Goal: Entertainment & Leisure: Consume media (video, audio)

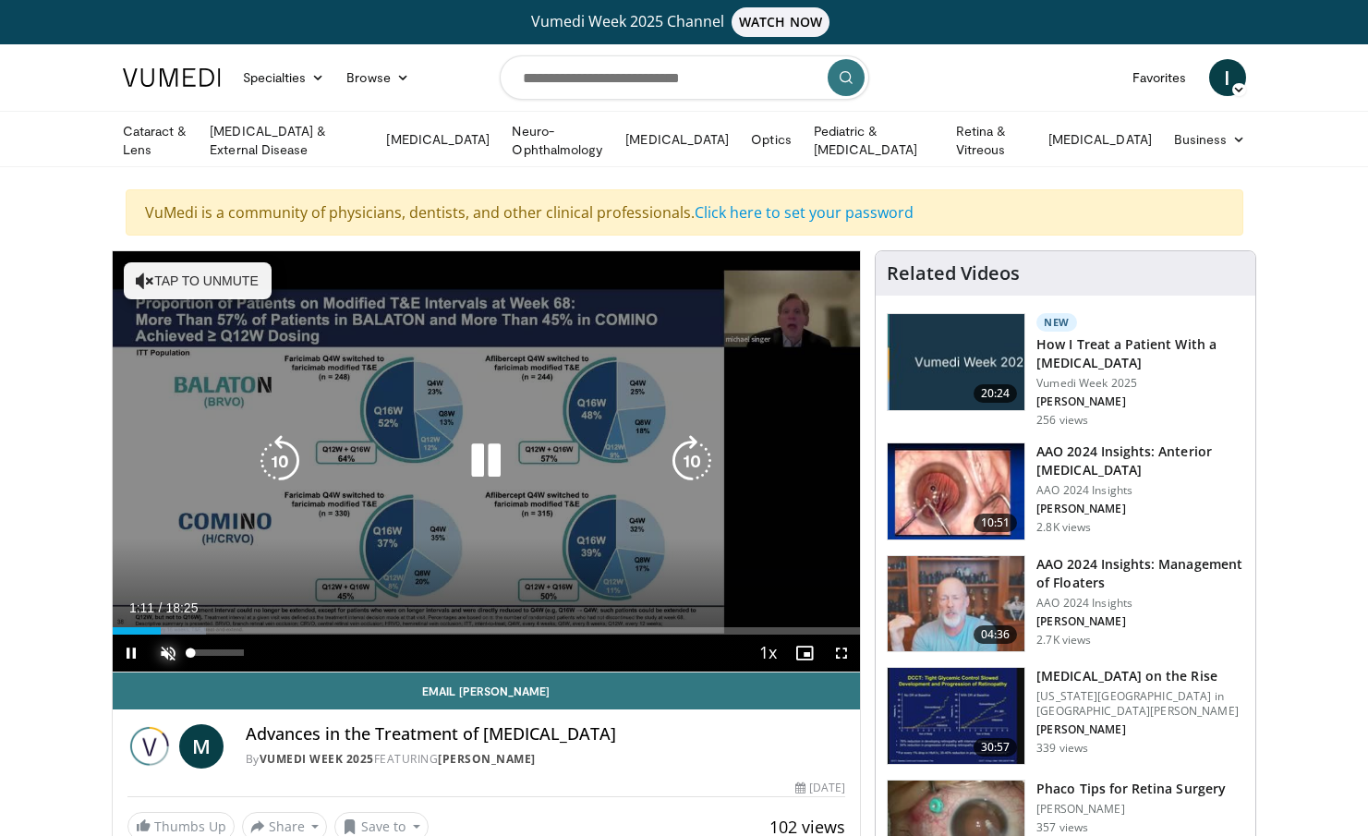
click at [169, 648] on span "Video Player" at bounding box center [168, 653] width 37 height 37
click at [533, 479] on div "10 seconds Tap to unmute" at bounding box center [487, 461] width 748 height 420
click at [489, 466] on icon "Video Player" at bounding box center [486, 461] width 52 height 52
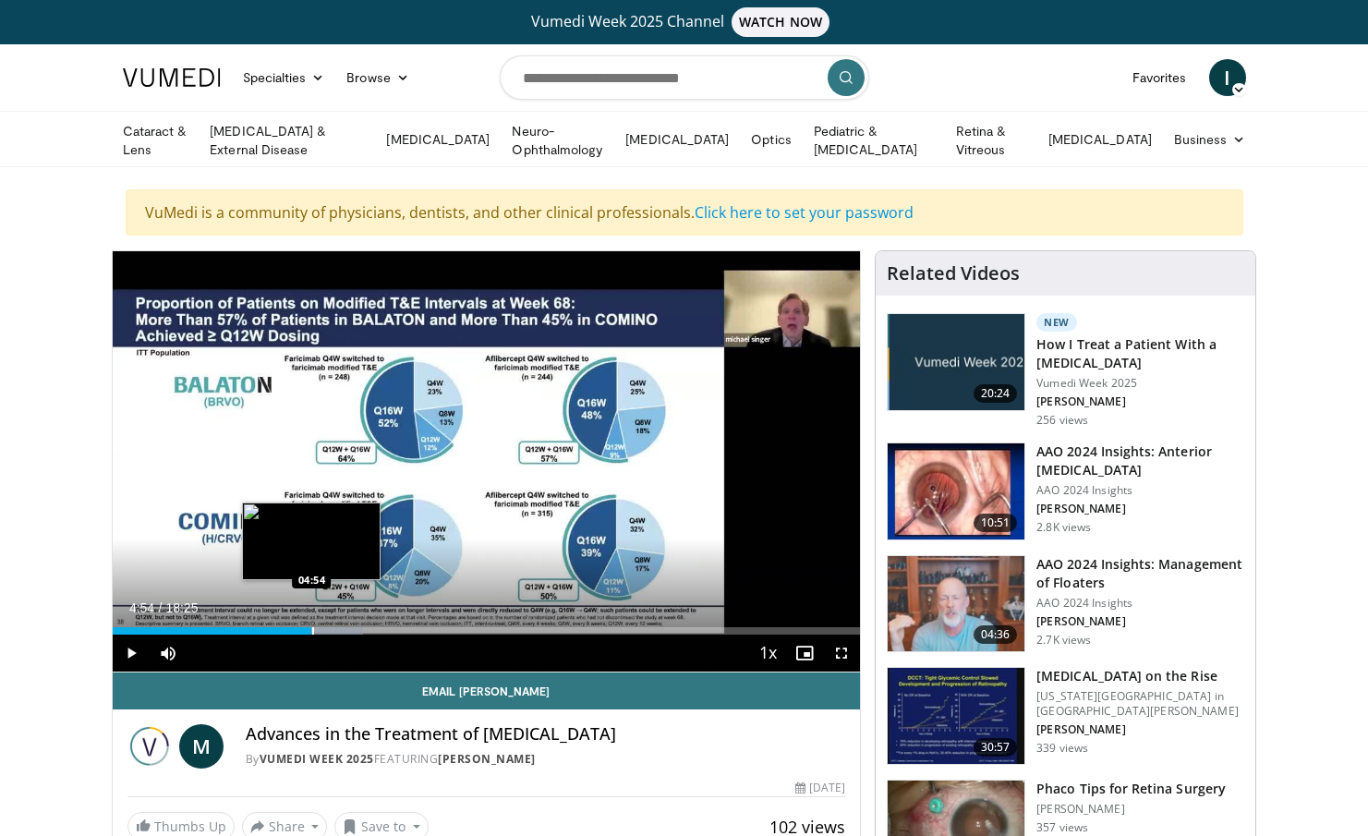
click at [312, 629] on div "Progress Bar" at bounding box center [313, 630] width 2 height 7
click at [297, 628] on div "Progress Bar" at bounding box center [298, 630] width 2 height 7
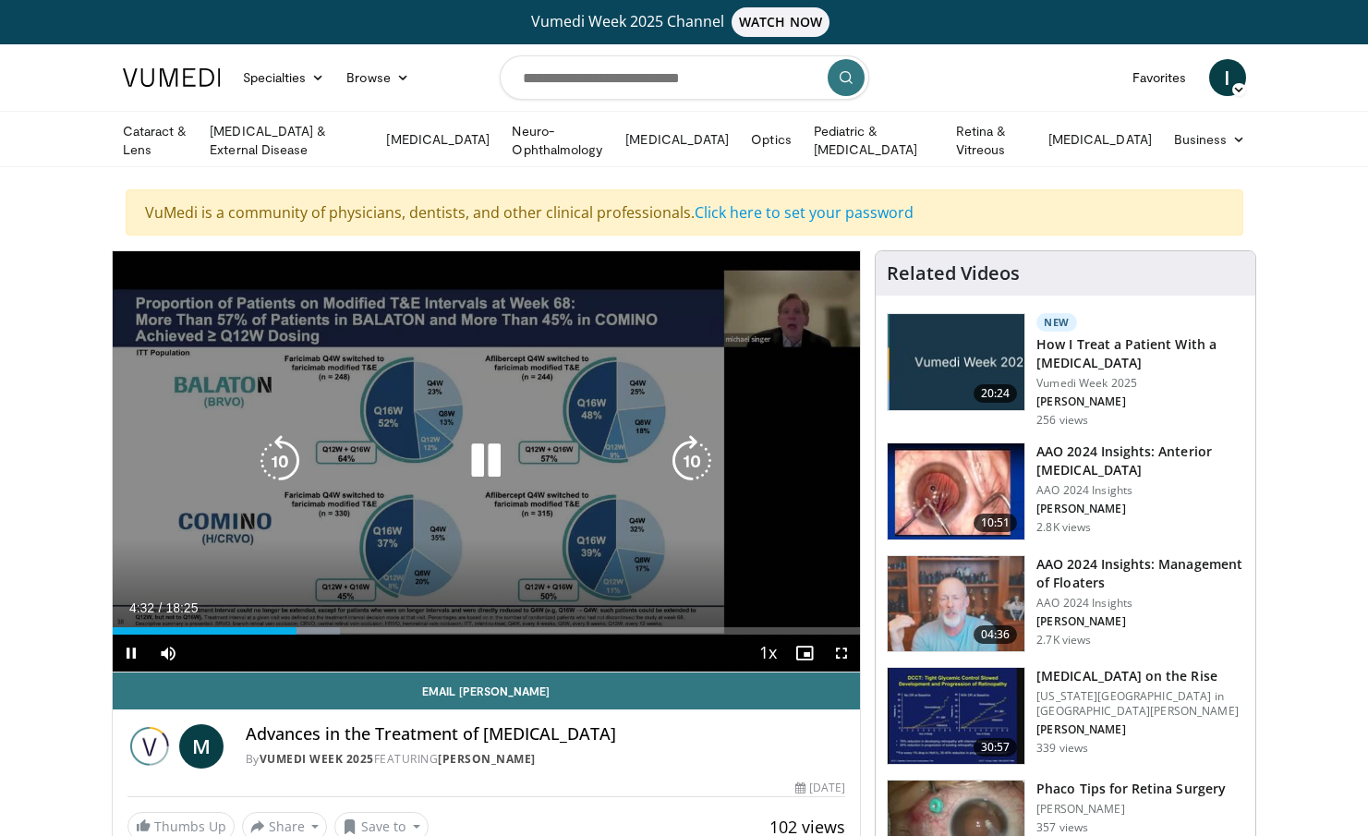
click at [477, 468] on icon "Video Player" at bounding box center [486, 461] width 52 height 52
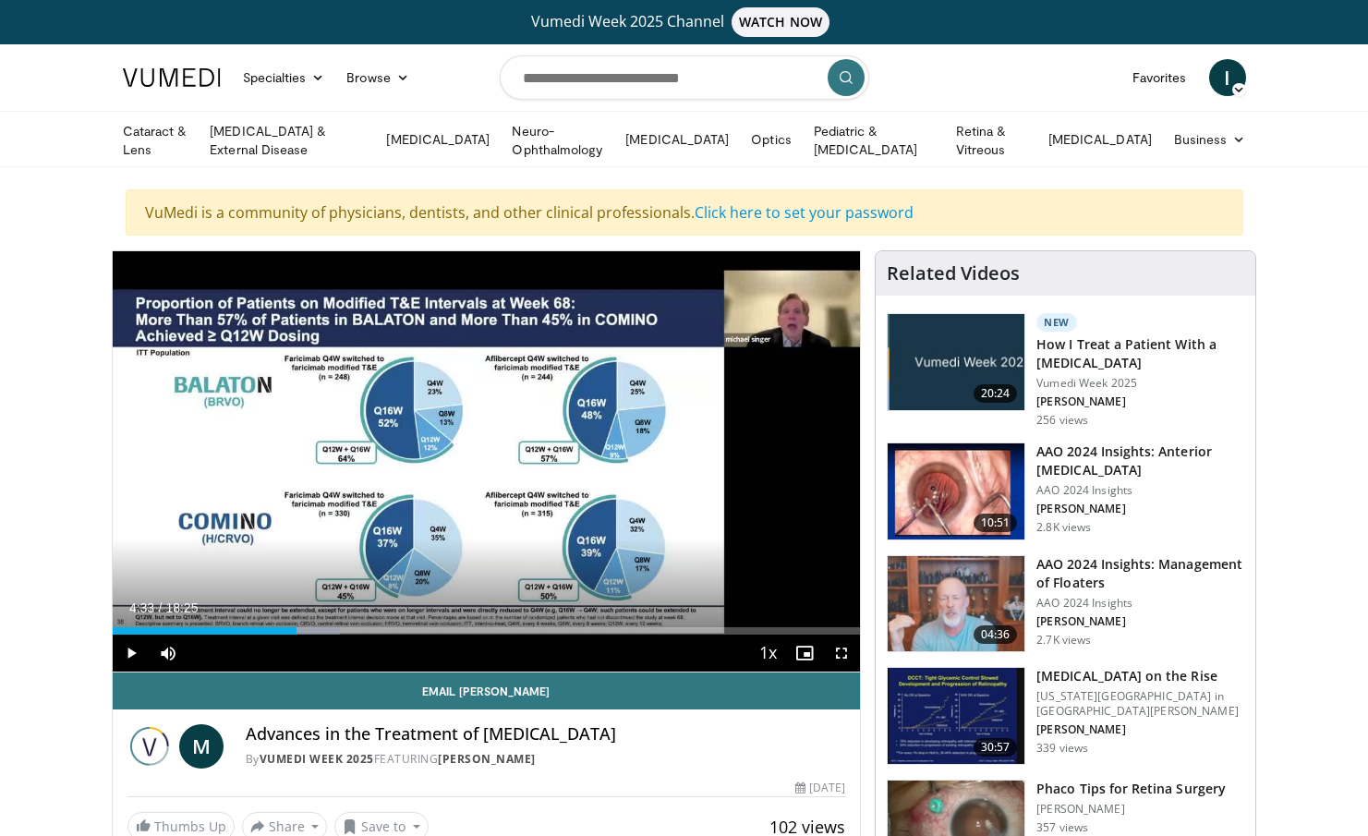
click at [480, 456] on div "10 seconds Tap to unmute" at bounding box center [487, 461] width 748 height 420
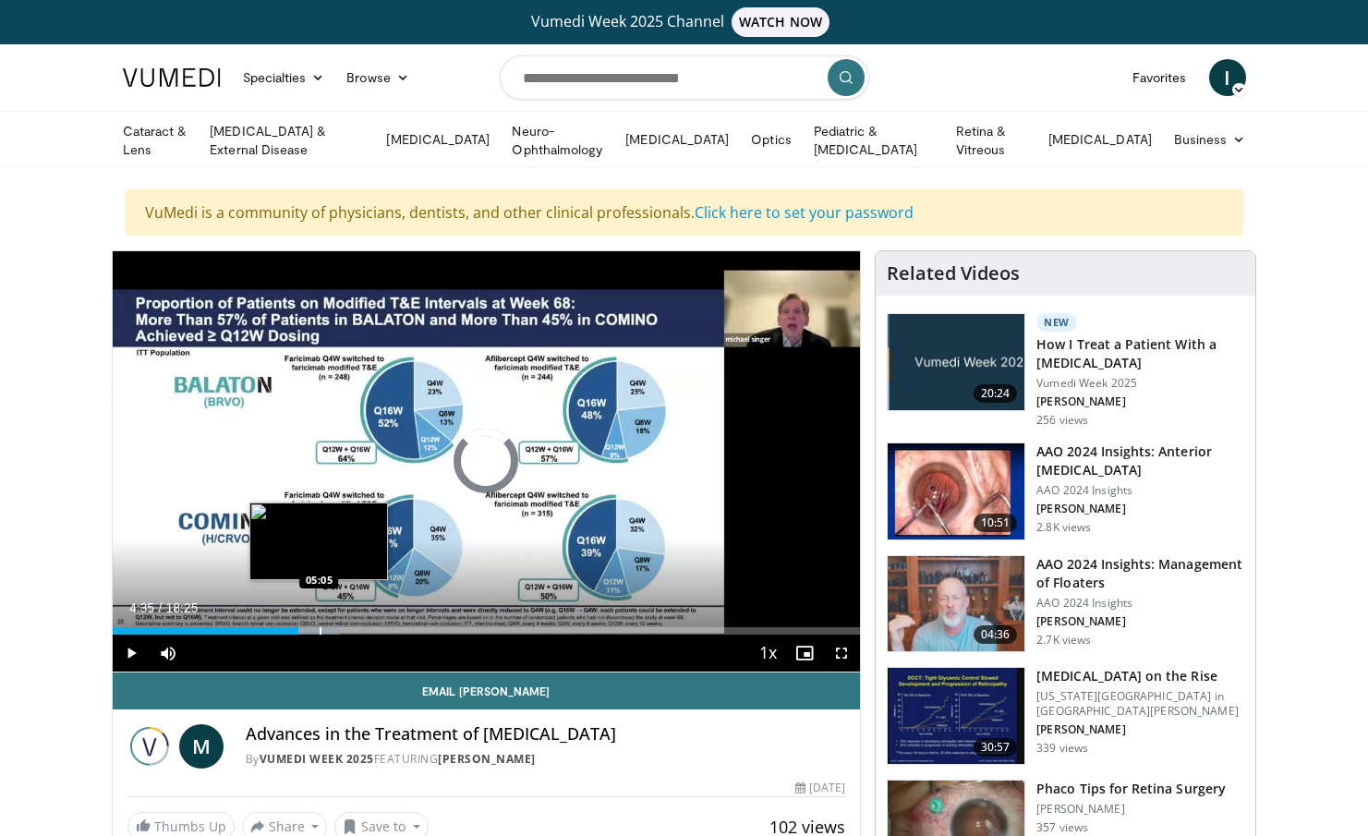
click at [318, 627] on div "Loaded : 30.50% 04:35 05:05" at bounding box center [487, 630] width 748 height 7
click at [332, 627] on div "Progress Bar" at bounding box center [333, 630] width 2 height 7
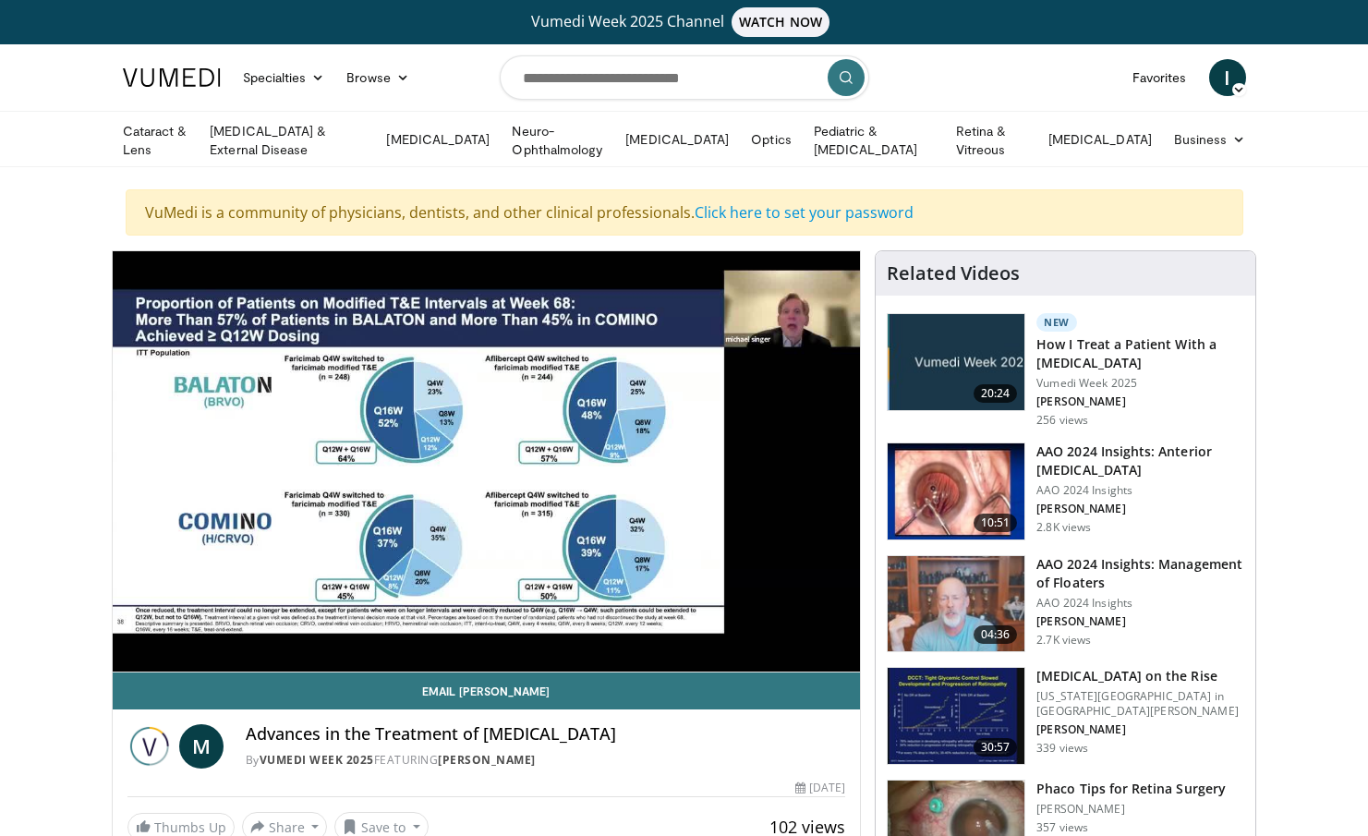
click at [1233, 88] on icon at bounding box center [1238, 89] width 13 height 13
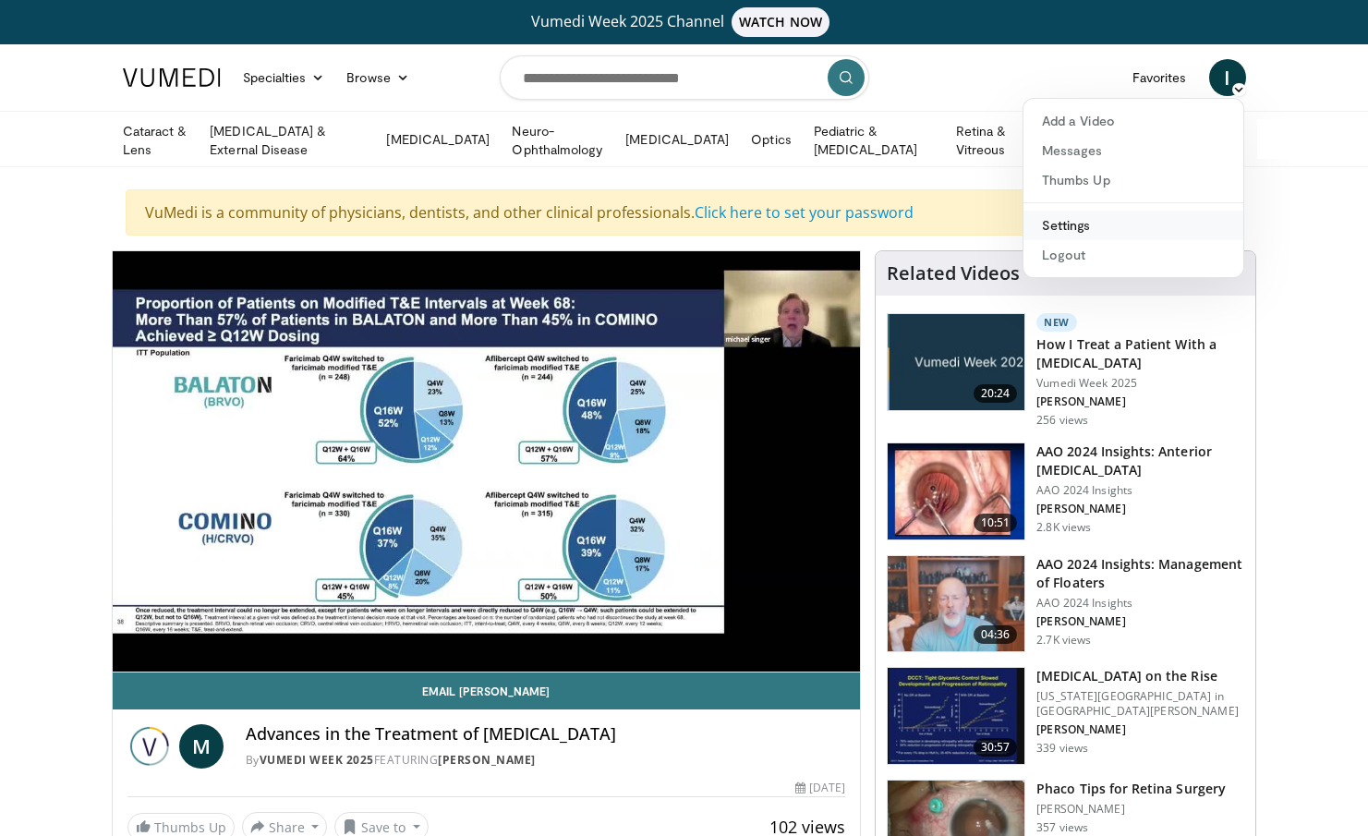
click at [1094, 220] on link "Settings" at bounding box center [1133, 226] width 220 height 30
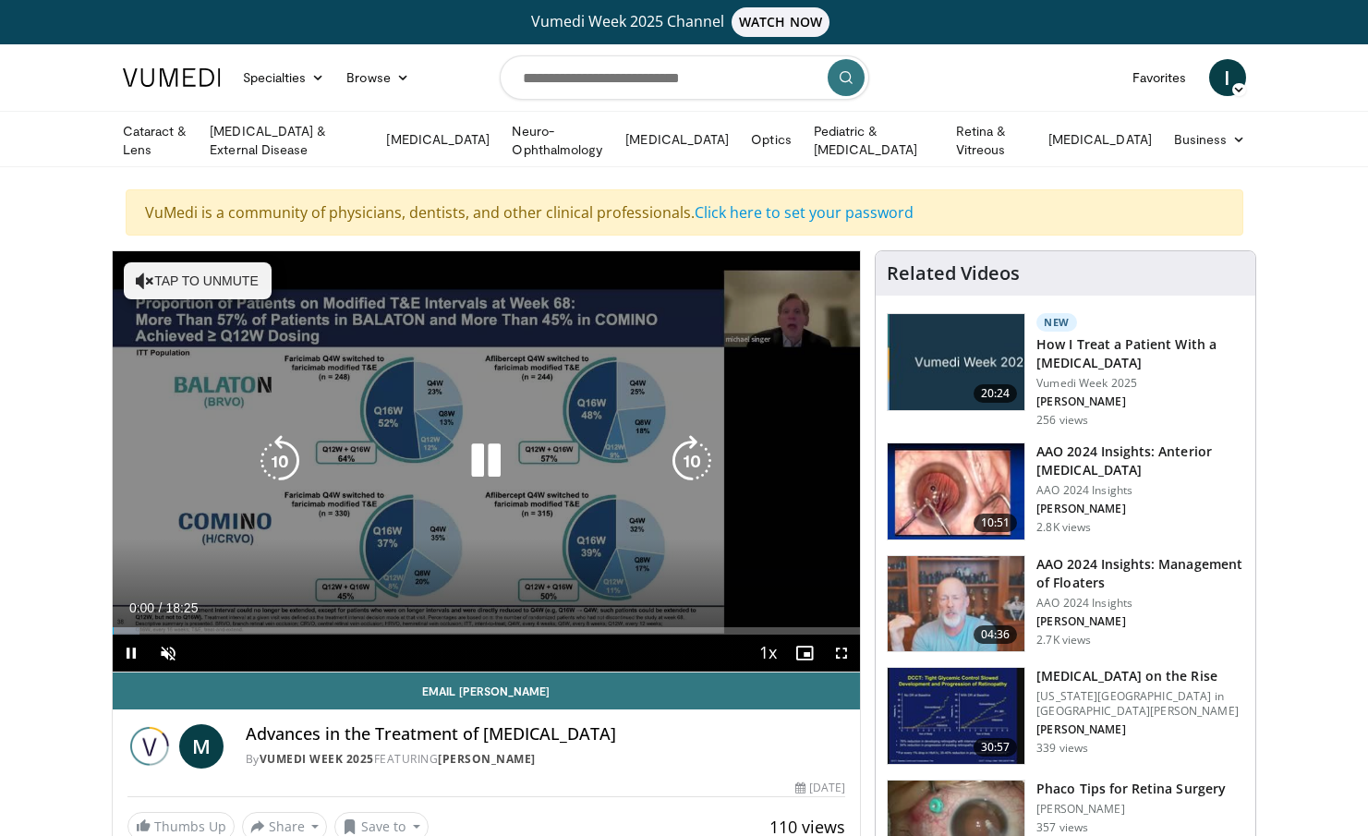
click at [244, 277] on button "Tap to unmute" at bounding box center [198, 280] width 148 height 37
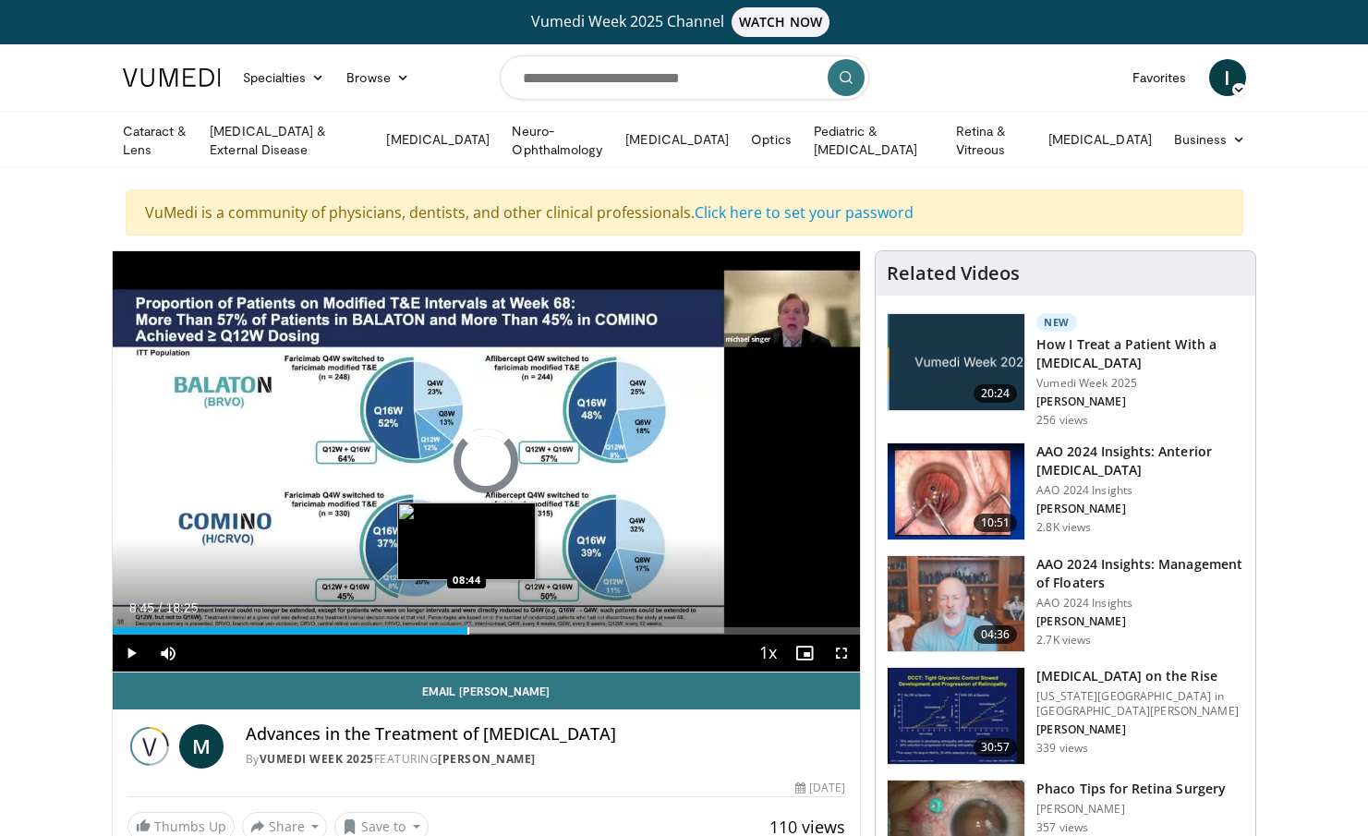
click at [467, 622] on div "Loaded : 3.59% 08:45 08:44" at bounding box center [487, 626] width 748 height 18
click at [442, 627] on div "08:47" at bounding box center [291, 630] width 357 height 7
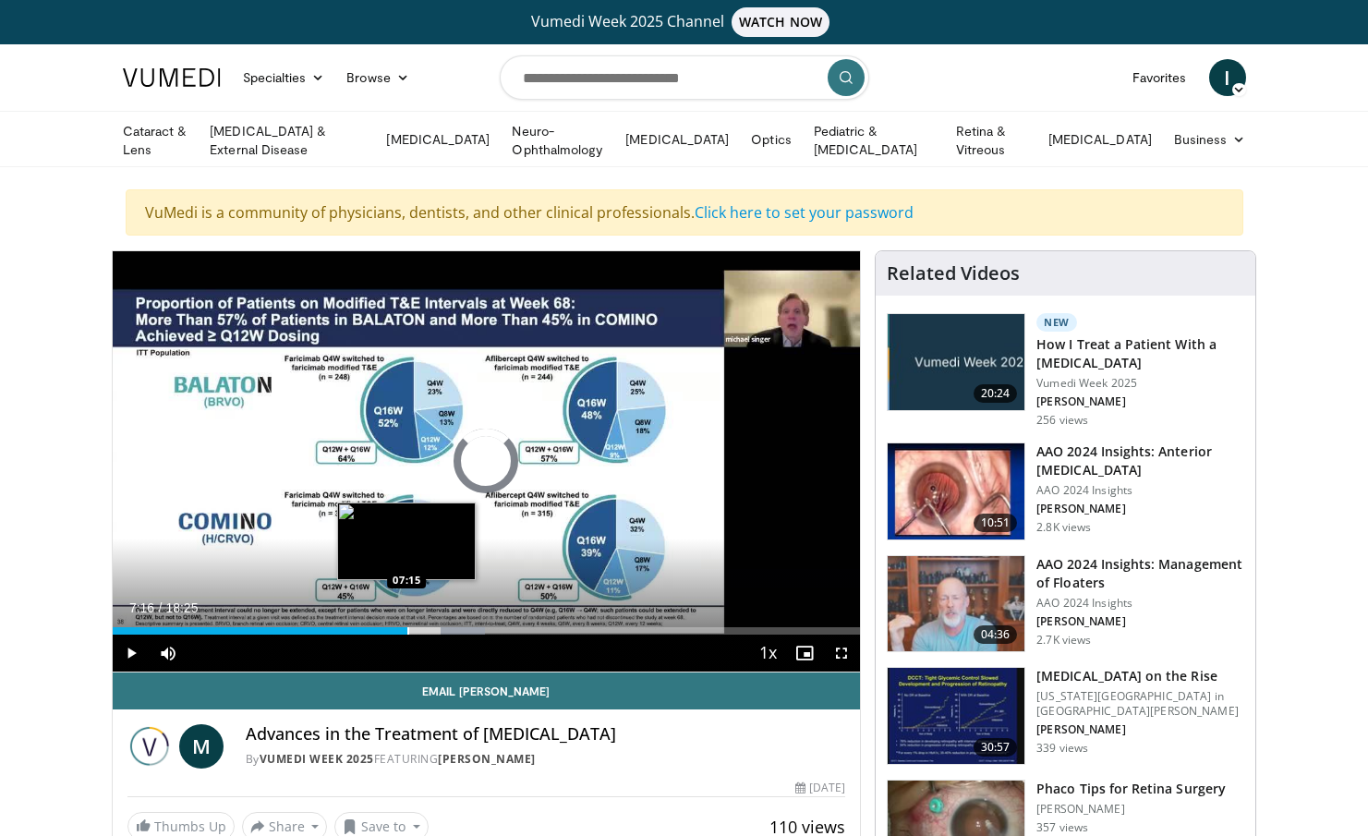
click at [407, 621] on div "Loaded : 49.78% 07:16 07:15" at bounding box center [487, 626] width 748 height 18
click at [387, 627] on div "Progress Bar" at bounding box center [388, 630] width 2 height 7
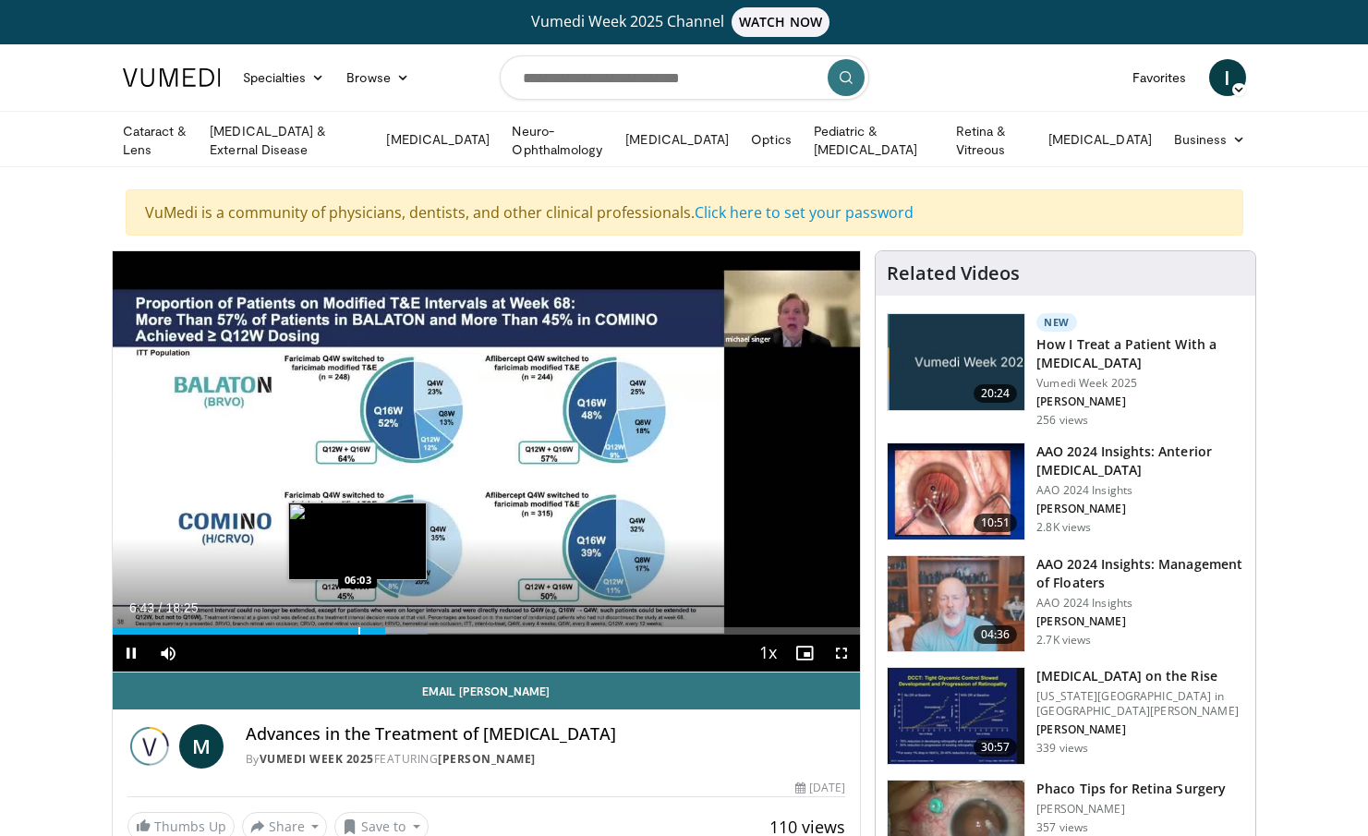
click at [357, 627] on div "06:43" at bounding box center [249, 630] width 273 height 7
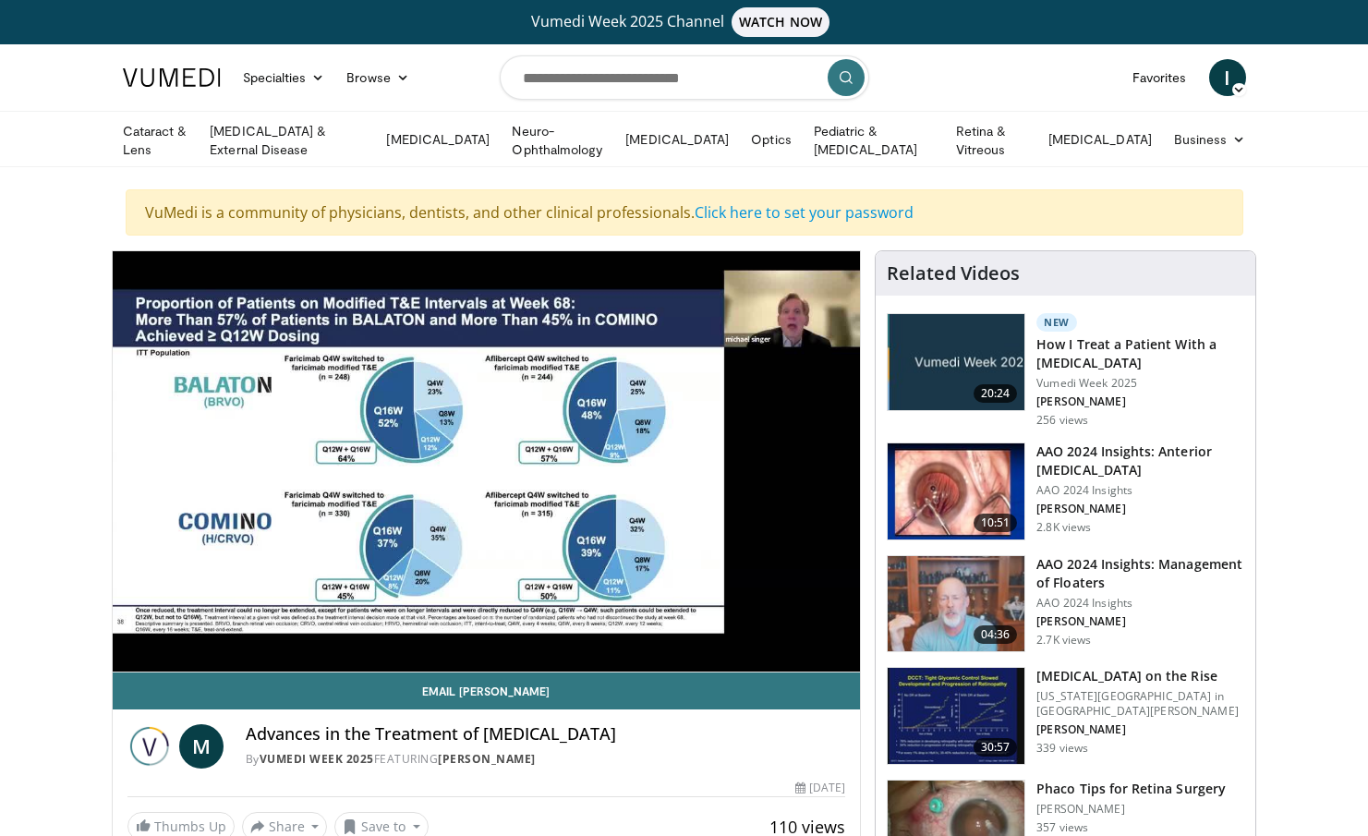
scroll to position [185, 0]
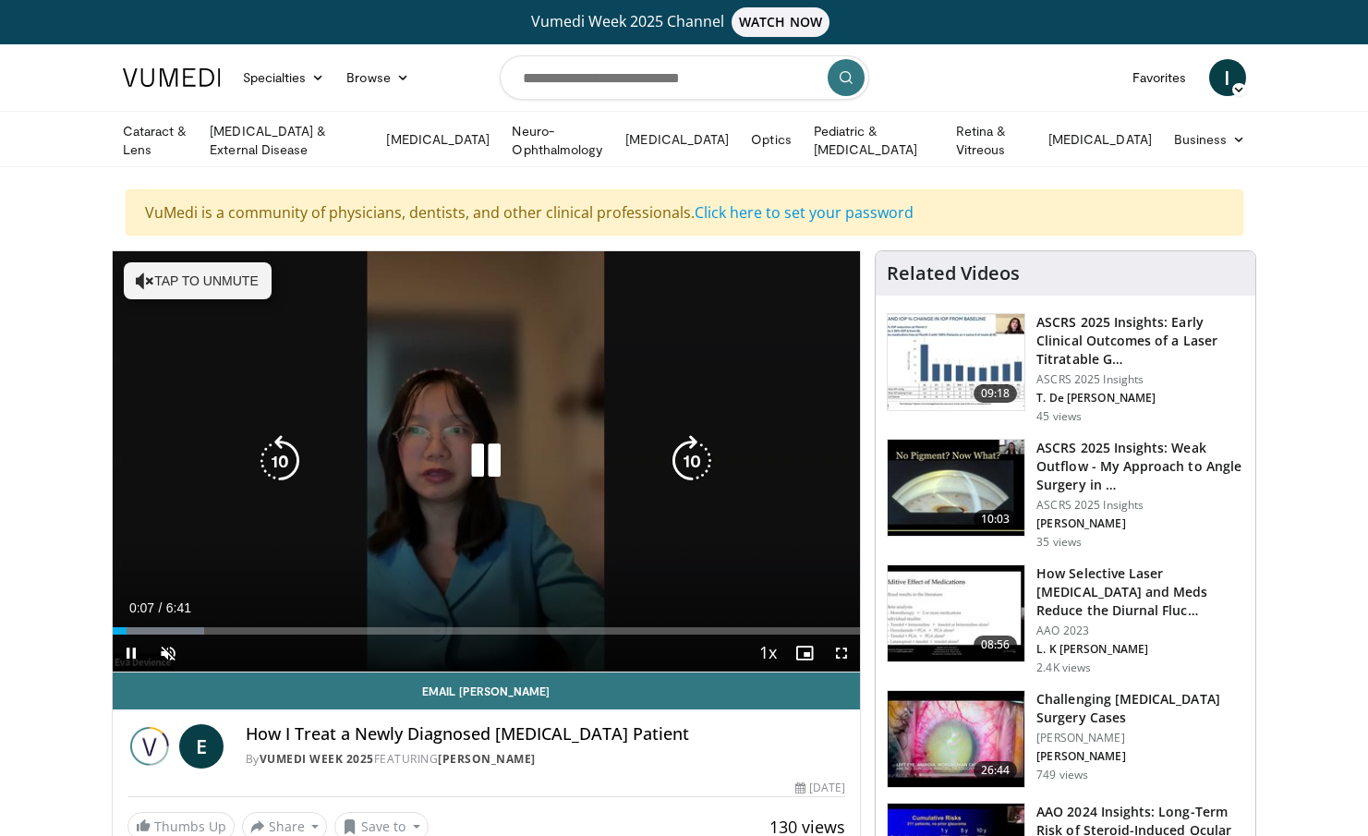
click at [227, 280] on button "Tap to unmute" at bounding box center [198, 280] width 148 height 37
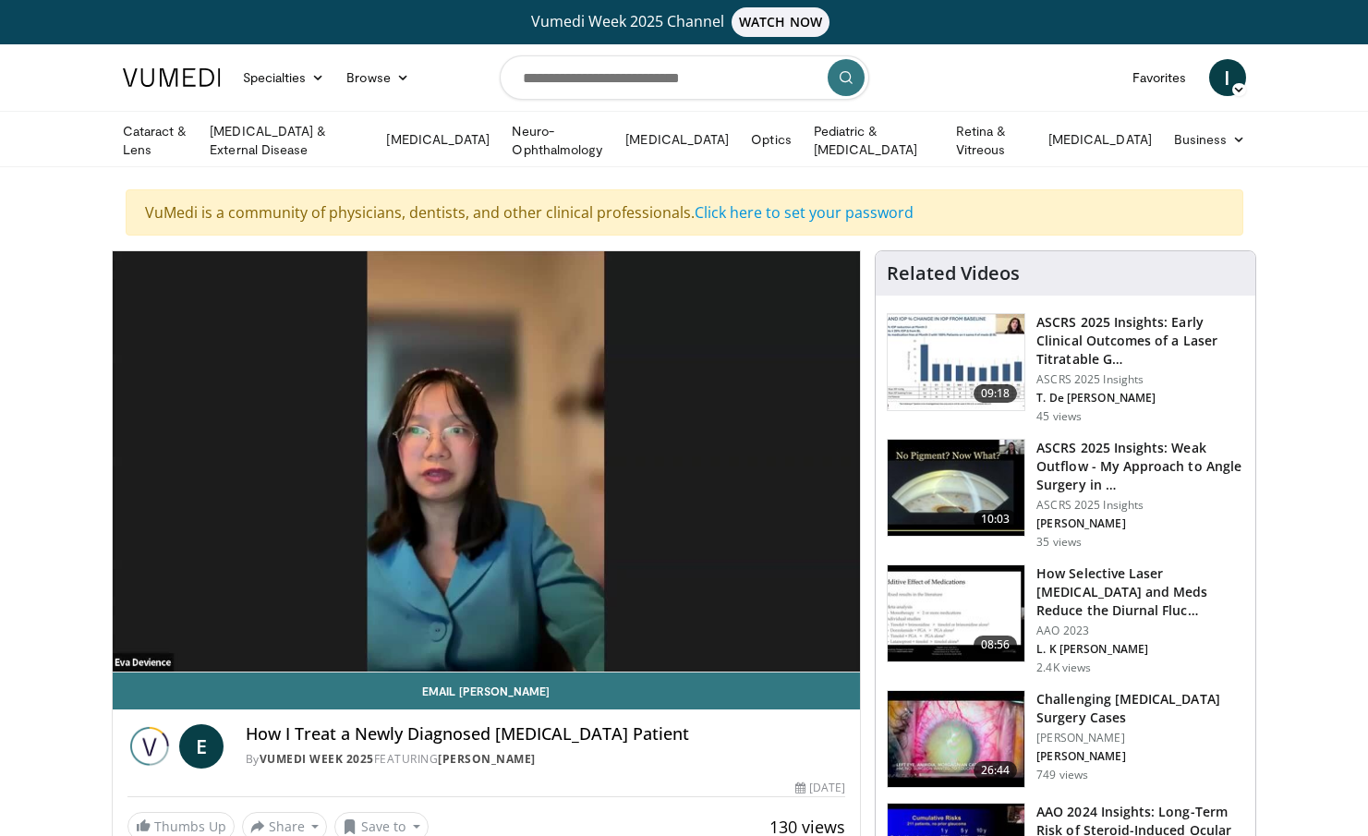
scroll to position [185, 0]
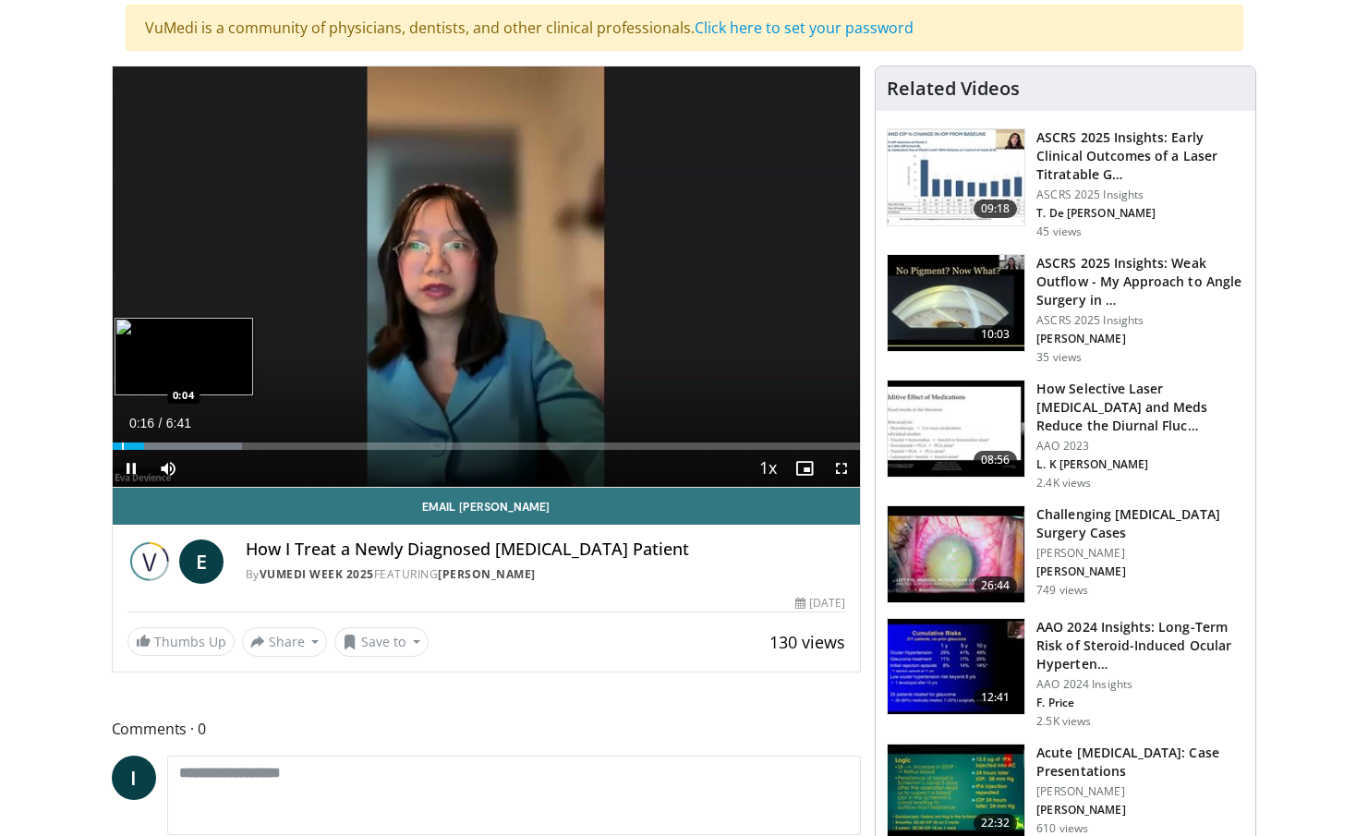
click at [120, 438] on div "Loaded : 17.30% 0:16 0:04" at bounding box center [487, 441] width 748 height 18
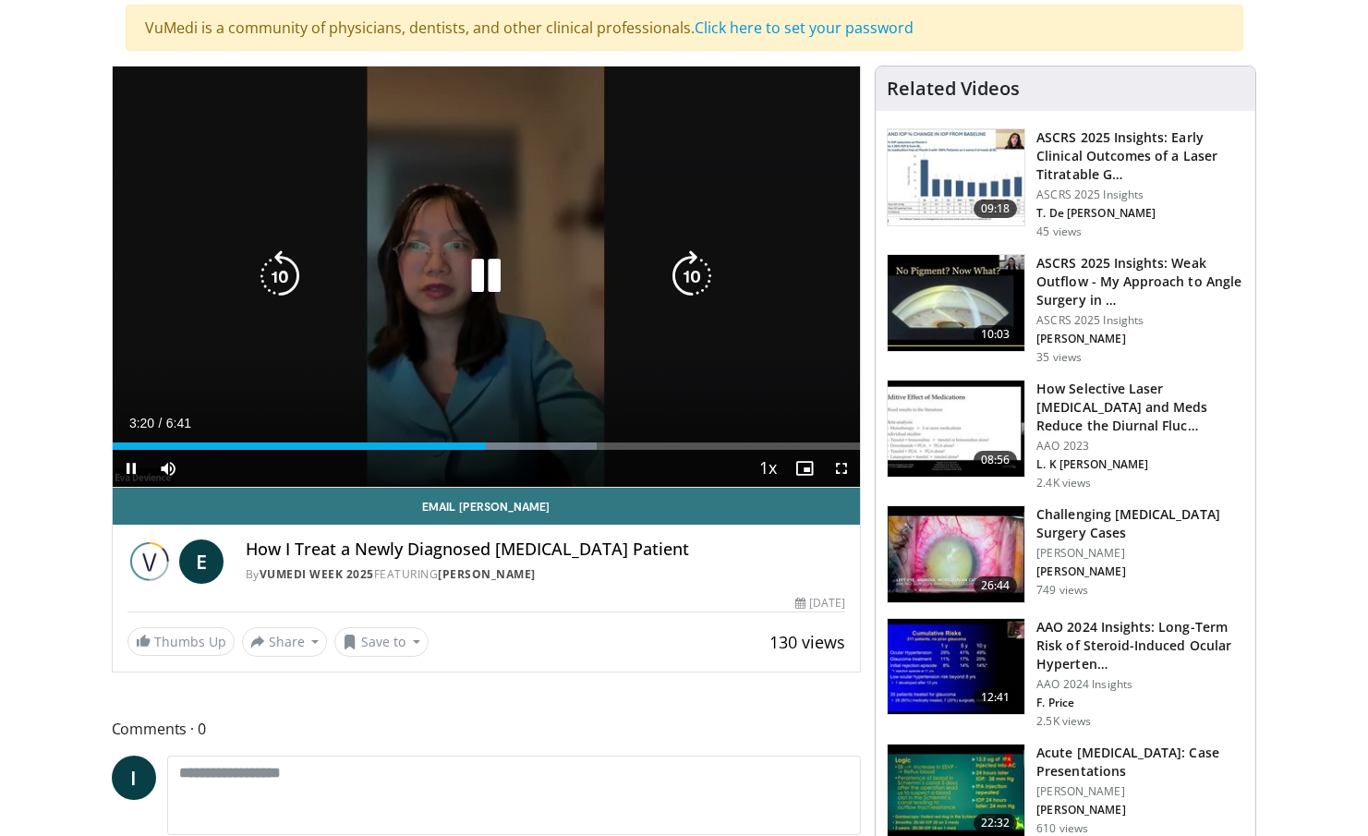
click at [482, 280] on icon "Video Player" at bounding box center [486, 276] width 52 height 52
click at [477, 269] on icon "Video Player" at bounding box center [486, 276] width 52 height 52
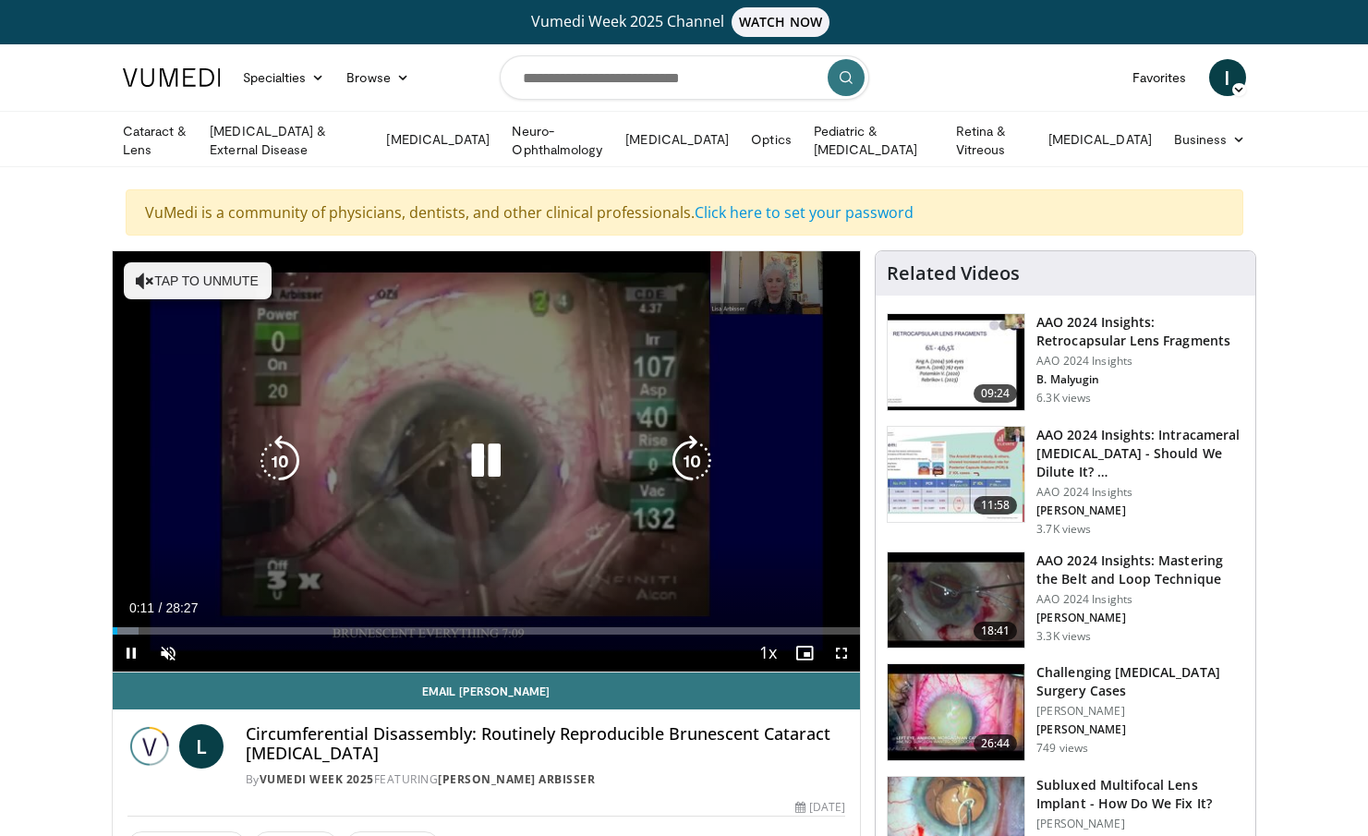
click at [221, 310] on div "10 seconds Tap to unmute" at bounding box center [487, 461] width 748 height 420
click at [222, 284] on button "Tap to unmute" at bounding box center [198, 280] width 148 height 37
click at [222, 284] on div "10 seconds Tap to unmute" at bounding box center [487, 461] width 748 height 420
click at [489, 448] on icon "Video Player" at bounding box center [486, 461] width 52 height 52
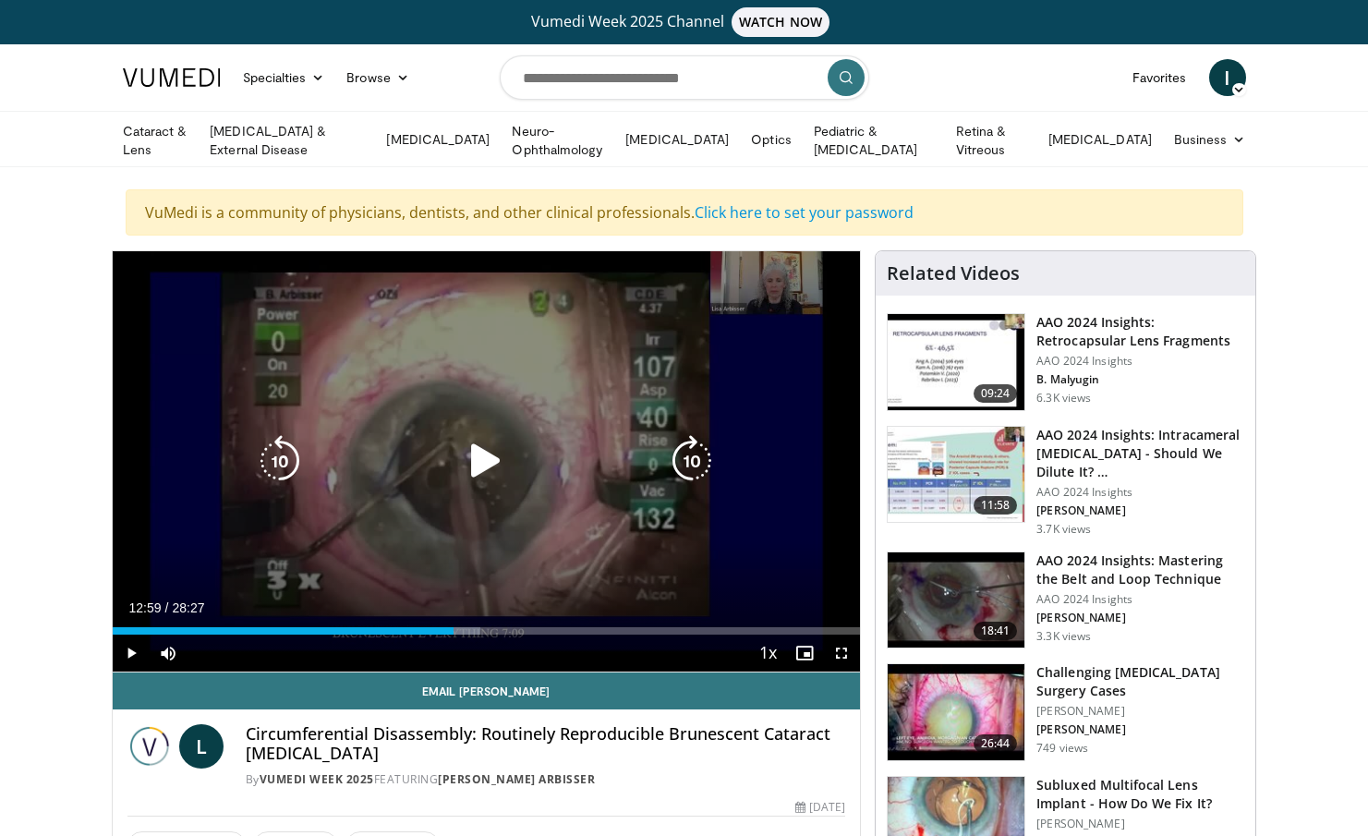
click at [535, 386] on div "10 seconds Tap to unmute" at bounding box center [487, 461] width 748 height 420
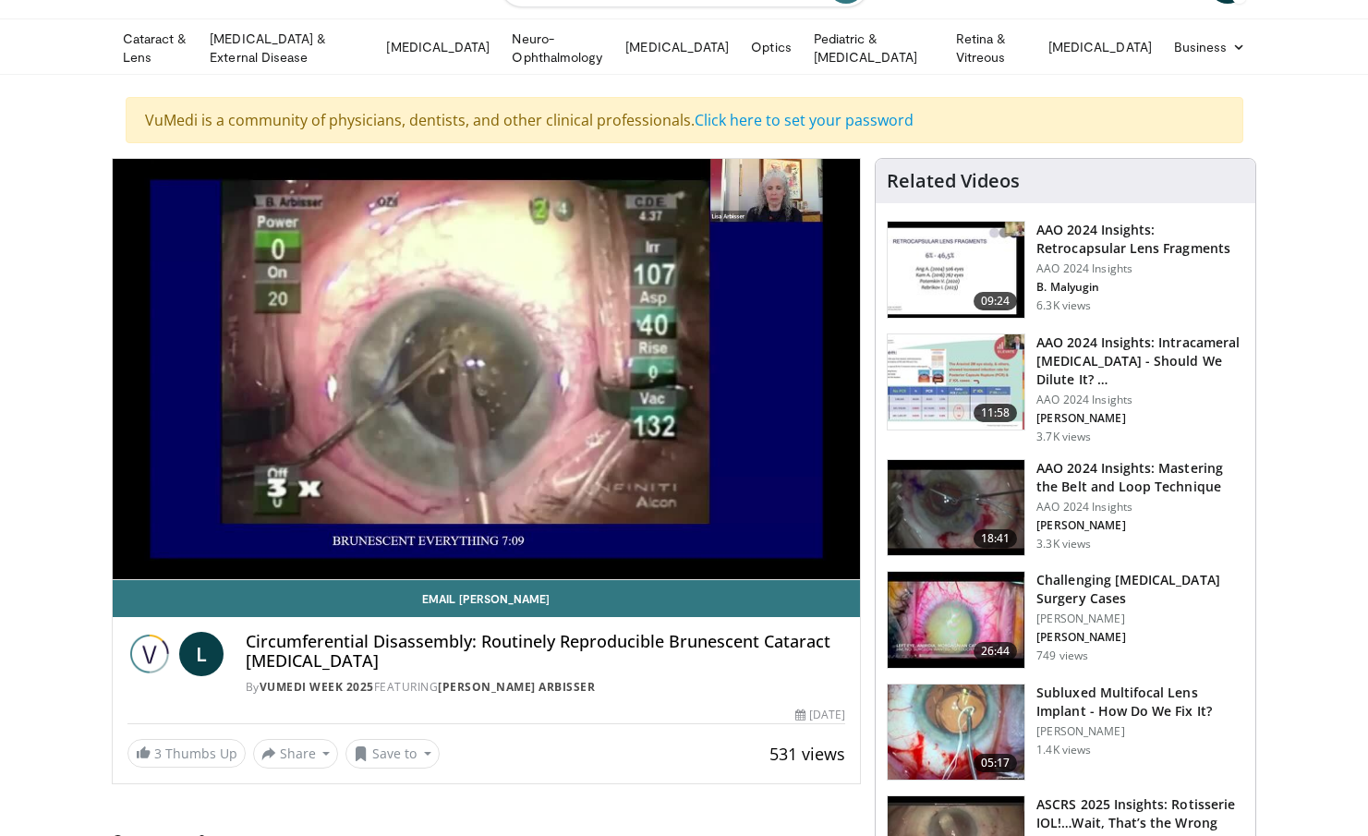
scroll to position [185, 0]
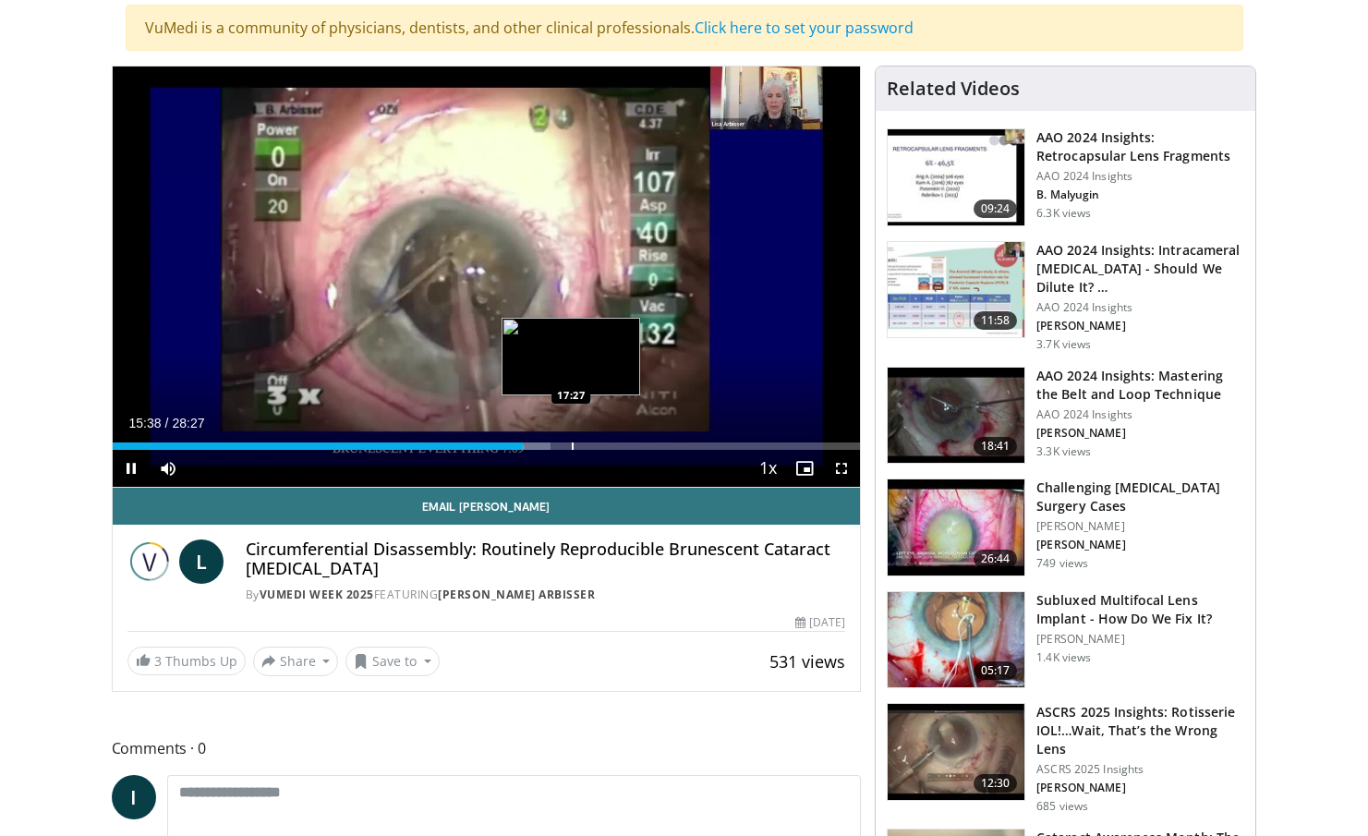
click at [567, 442] on div "Loaded : 58.63% 15:38 17:27" at bounding box center [487, 445] width 748 height 7
